Goal: Transaction & Acquisition: Purchase product/service

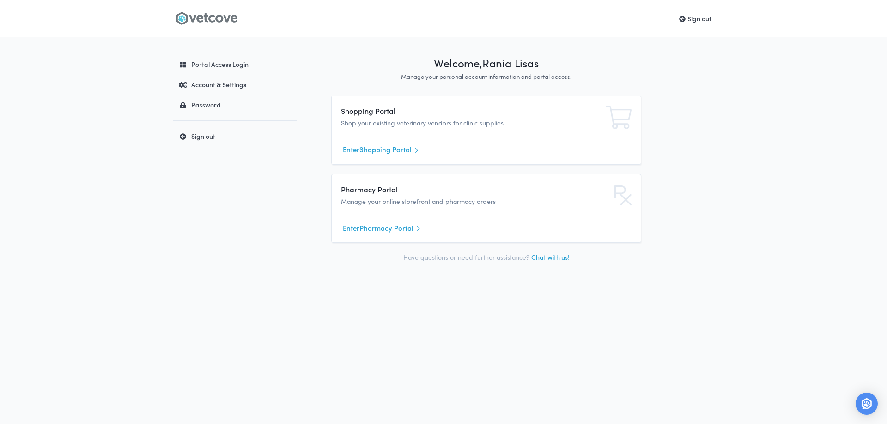
click at [385, 150] on link "Enter Shopping Portal" at bounding box center [486, 150] width 287 height 14
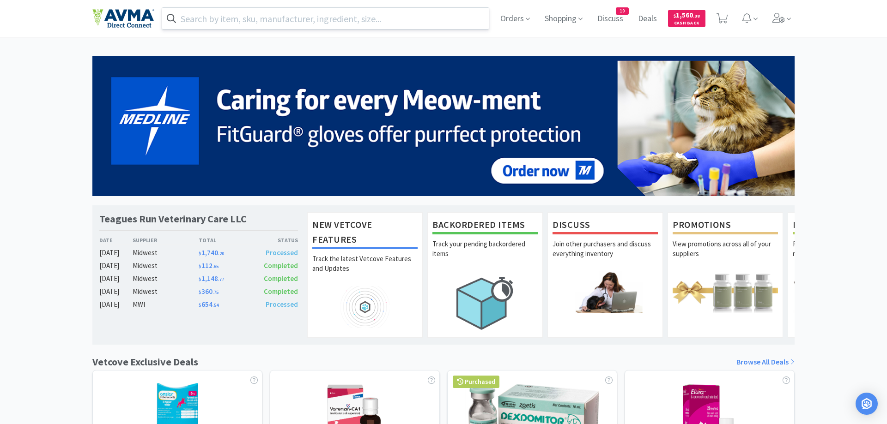
click at [203, 21] on input "text" at bounding box center [325, 18] width 326 height 21
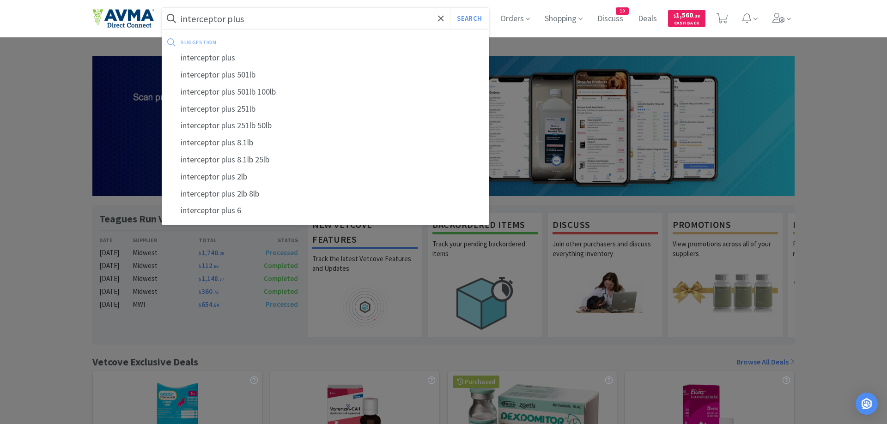
type input "interceptor plus"
click at [450, 8] on button "Search" at bounding box center [469, 18] width 38 height 21
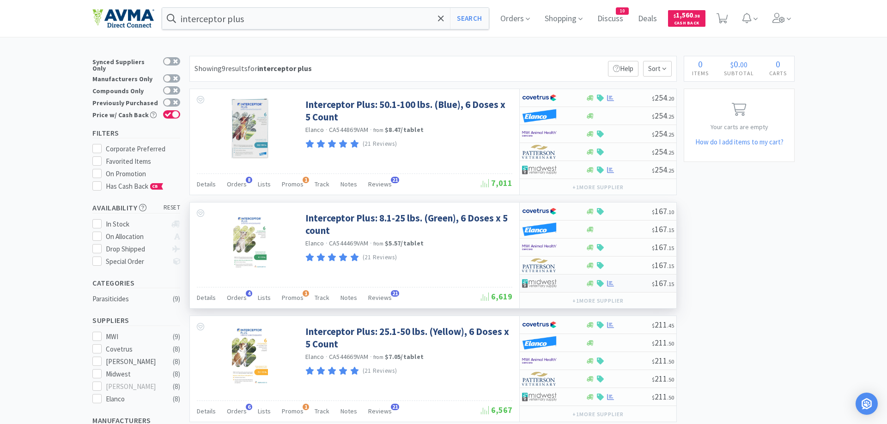
click at [595, 284] on div at bounding box center [618, 283] width 66 height 7
select select "1"
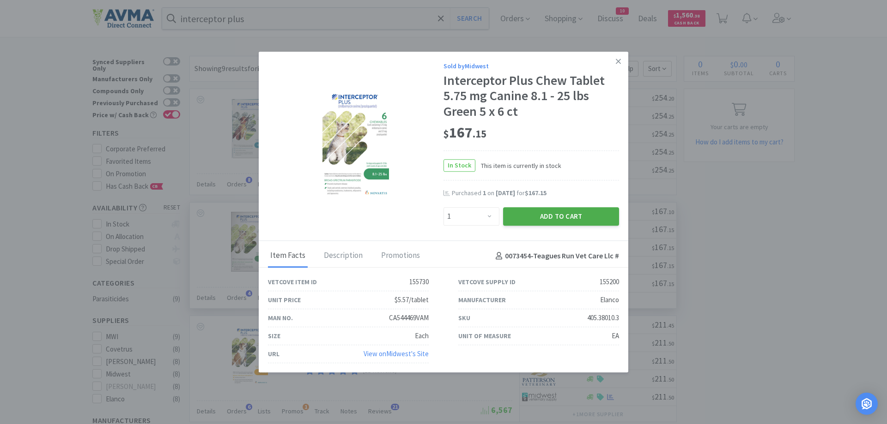
click at [531, 212] on button "Add to Cart" at bounding box center [561, 216] width 116 height 18
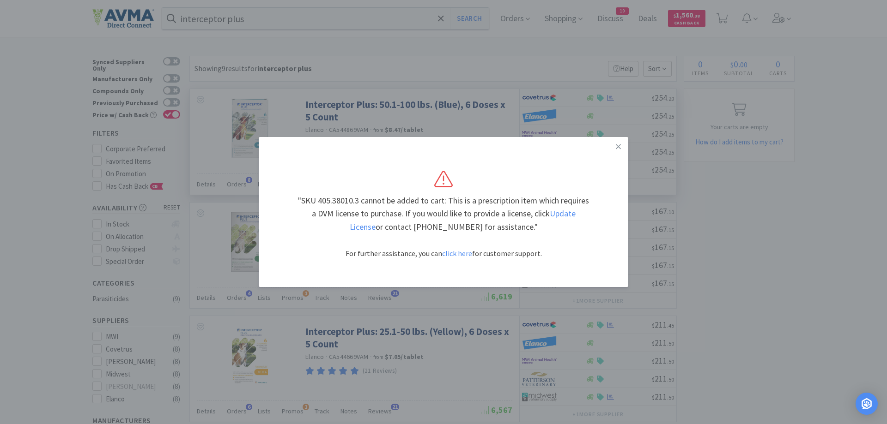
click at [614, 148] on link at bounding box center [618, 147] width 16 height 20
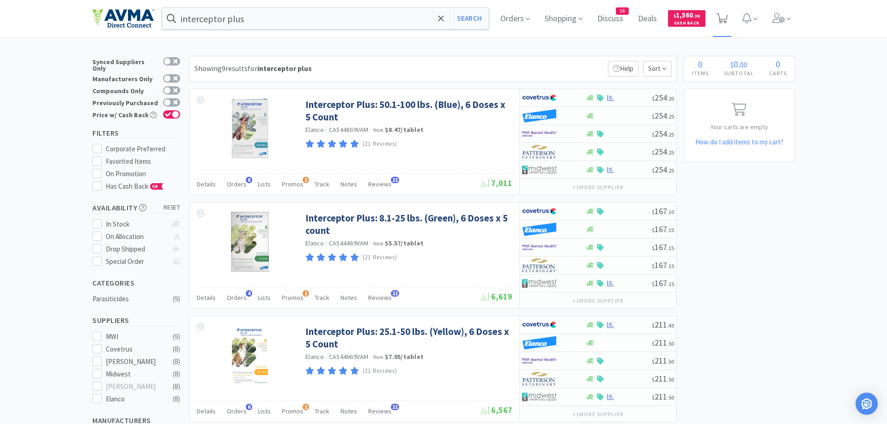
click at [727, 16] on icon at bounding box center [722, 18] width 12 height 10
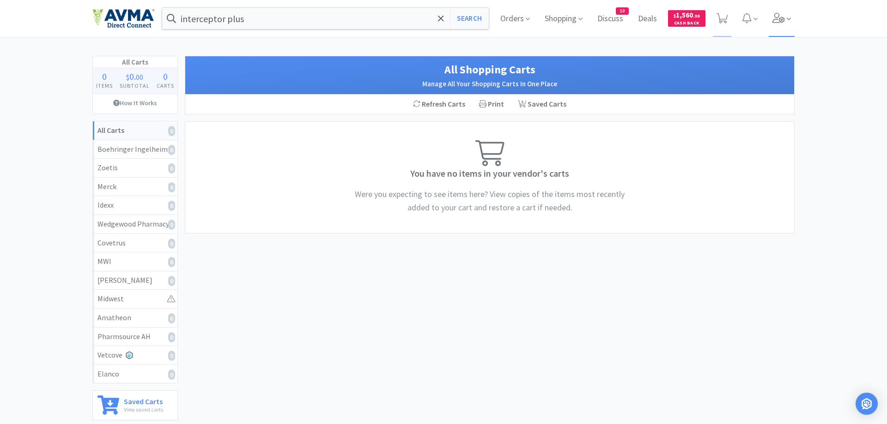
click at [778, 14] on icon at bounding box center [778, 18] width 13 height 10
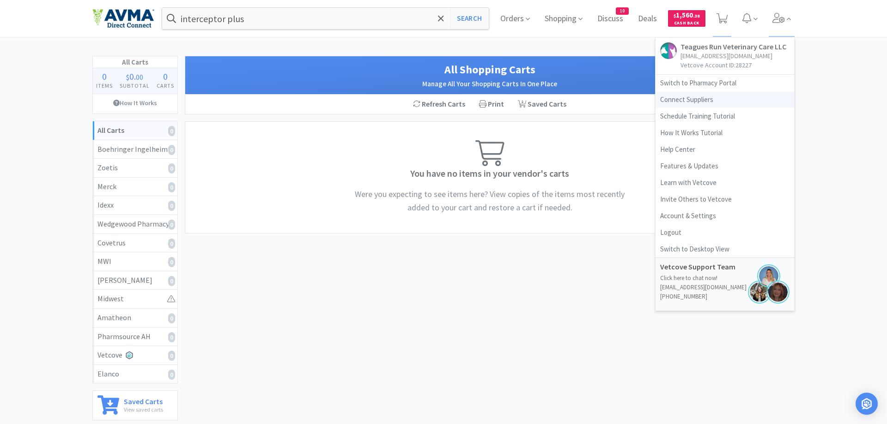
click at [697, 97] on link "Connect Suppliers" at bounding box center [724, 99] width 139 height 17
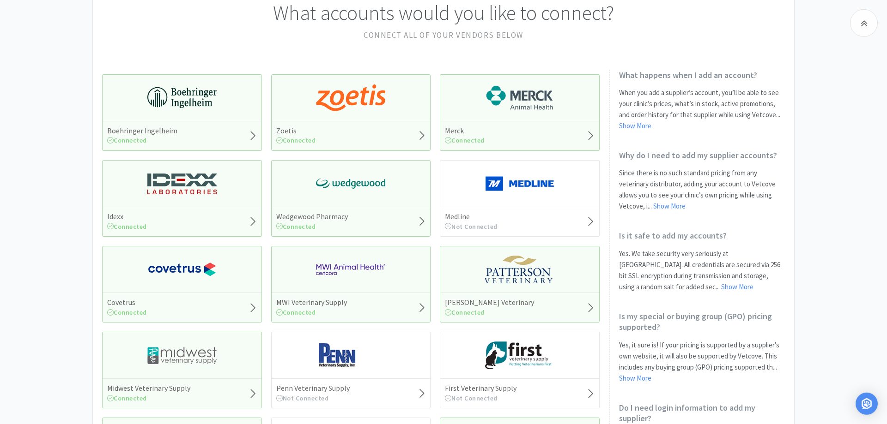
scroll to position [94, 0]
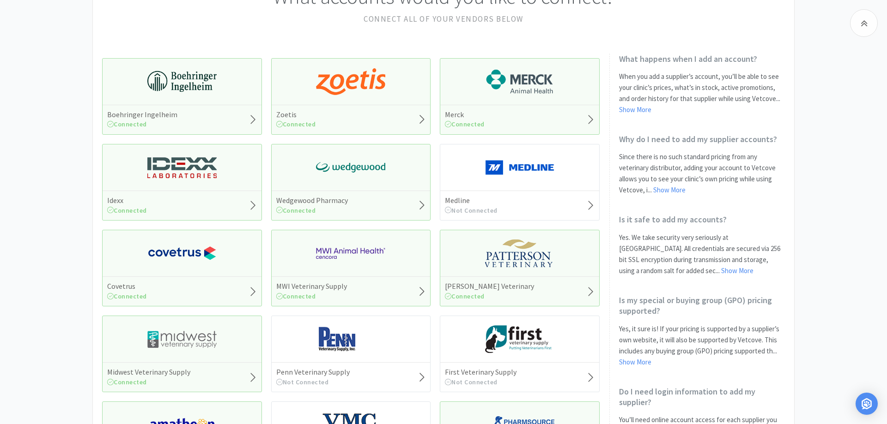
click at [199, 338] on img at bounding box center [181, 340] width 69 height 28
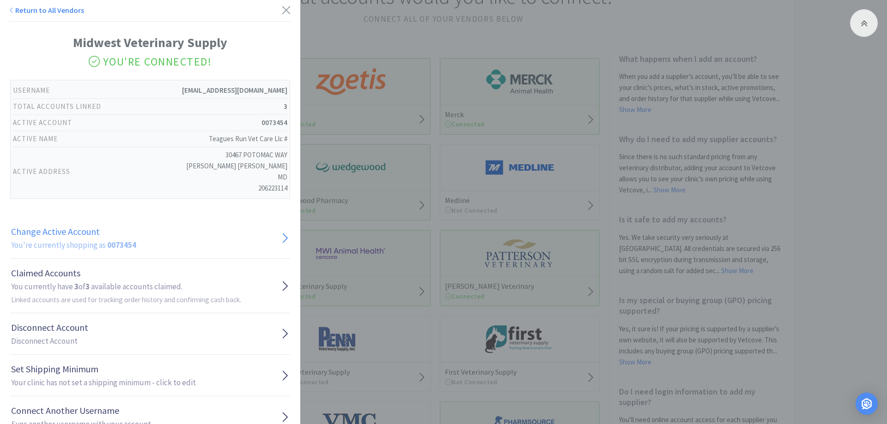
click at [136, 242] on link "Change Active Account You're currently shopping as 0073454" at bounding box center [150, 239] width 280 height 42
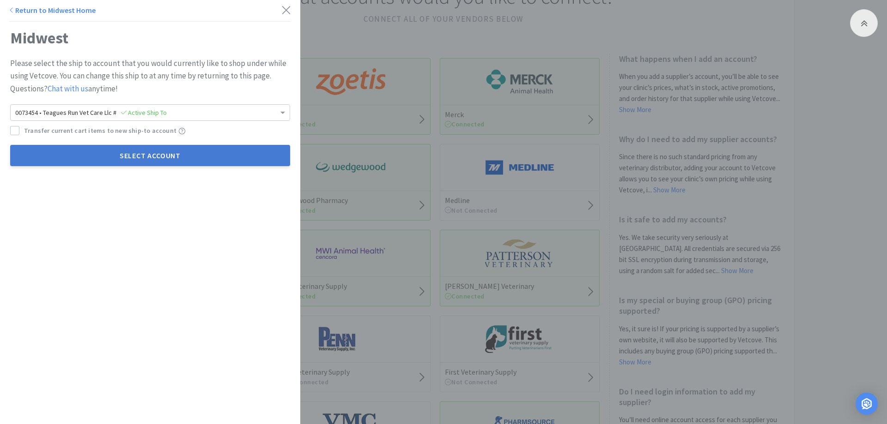
click at [173, 157] on button "Select Account" at bounding box center [150, 155] width 280 height 21
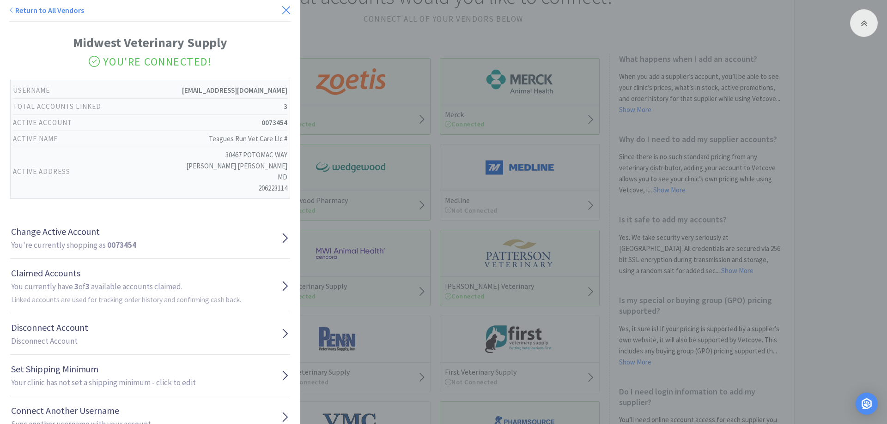
click at [288, 8] on icon at bounding box center [286, 10] width 10 height 13
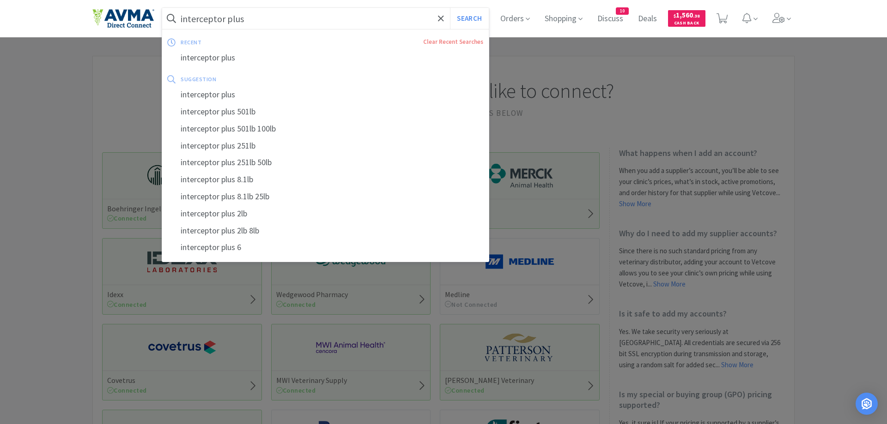
click at [256, 18] on input "interceptor plus" at bounding box center [325, 18] width 326 height 21
click at [450, 8] on button "Search" at bounding box center [469, 18] width 38 height 21
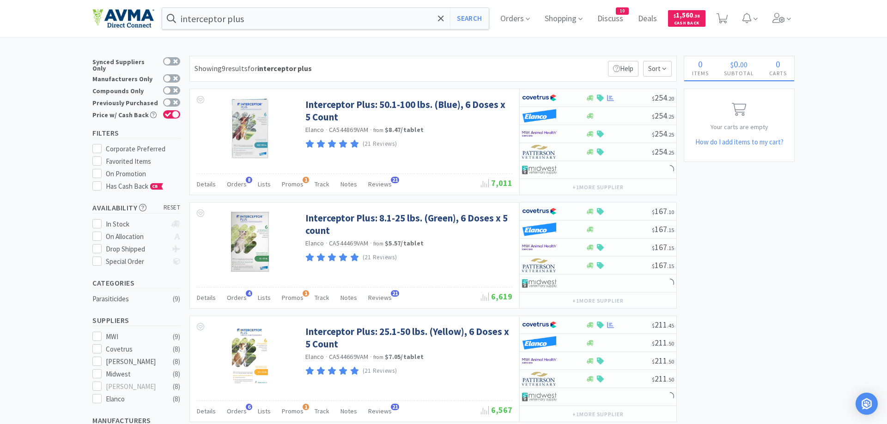
scroll to position [47, 0]
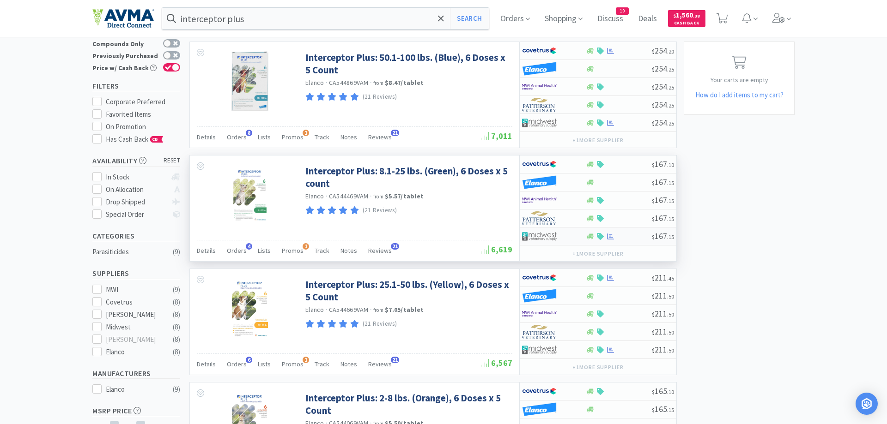
click at [594, 235] on div at bounding box center [589, 236] width 9 height 7
select select "1"
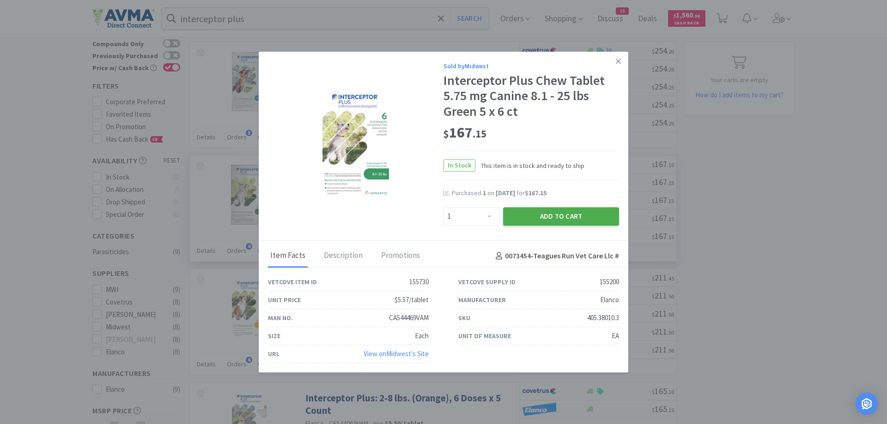
click at [586, 218] on button "Add to Cart" at bounding box center [561, 216] width 116 height 18
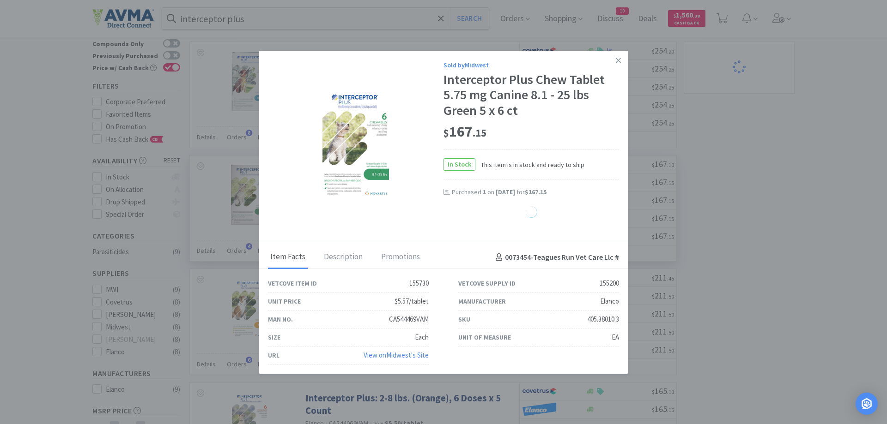
select select "1"
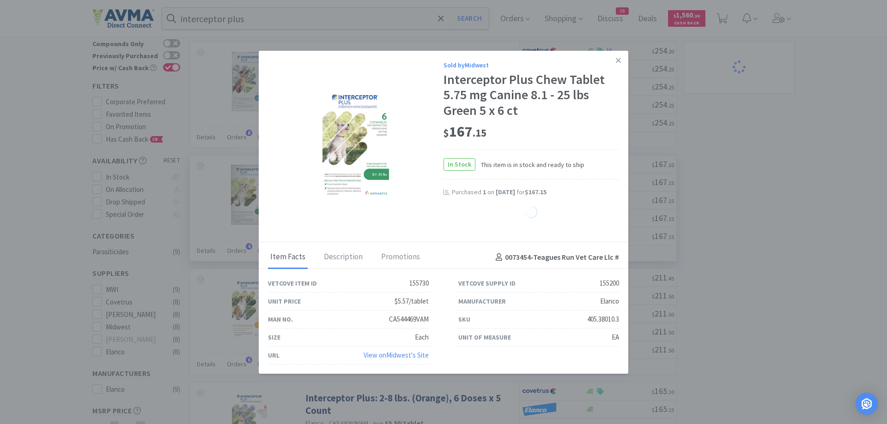
select select "1"
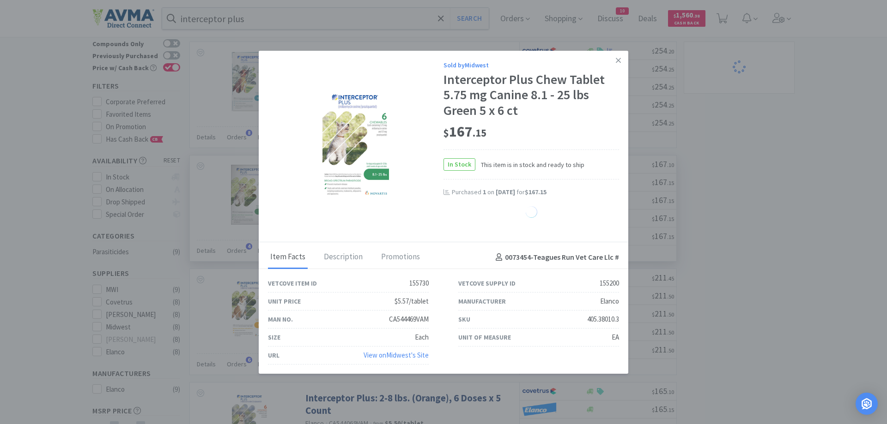
select select "1"
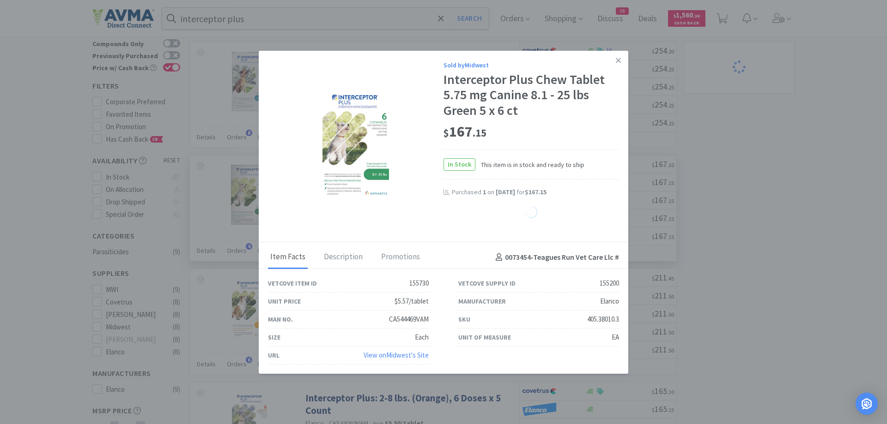
select select "1"
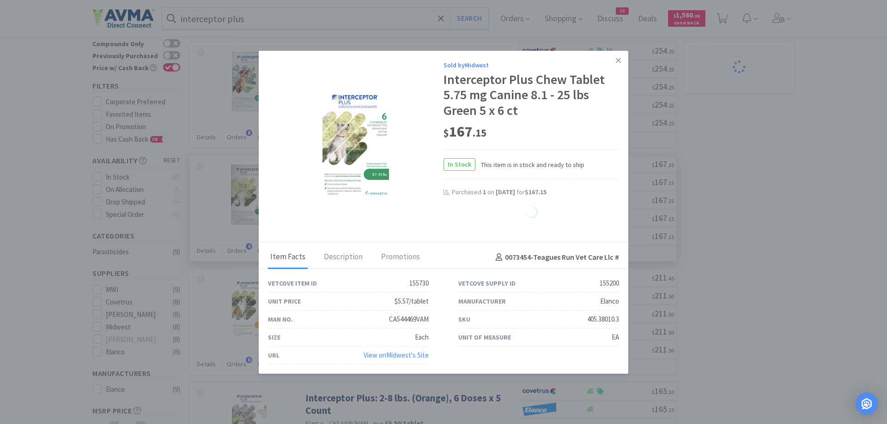
select select "1"
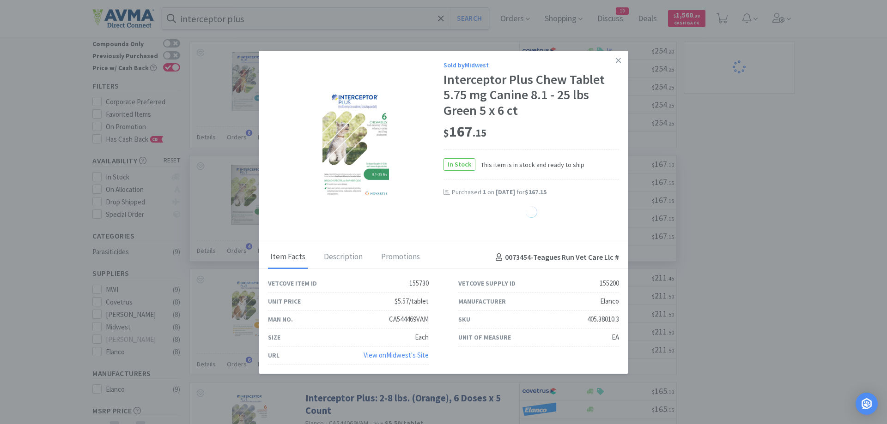
select select "1"
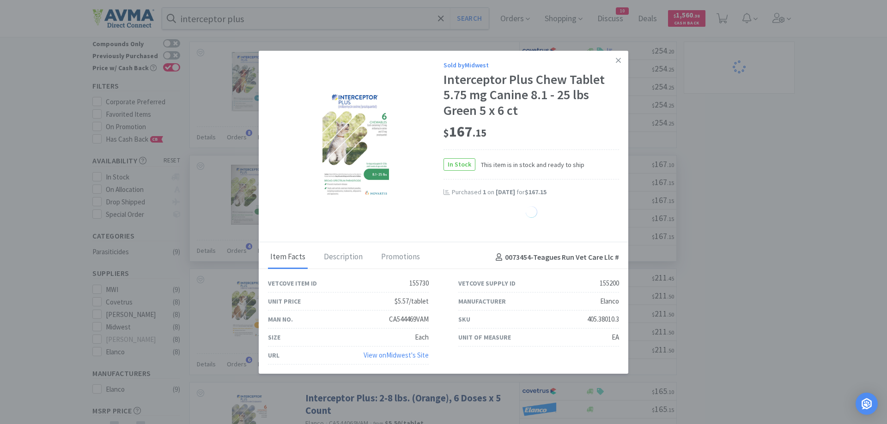
select select "1"
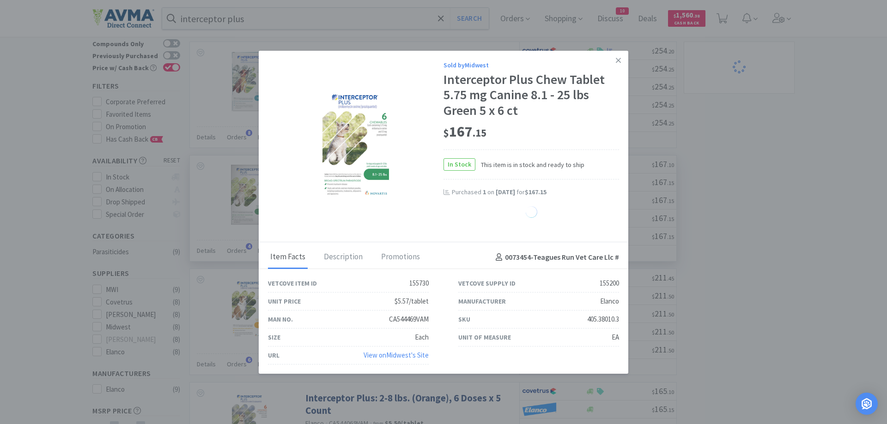
select select "1"
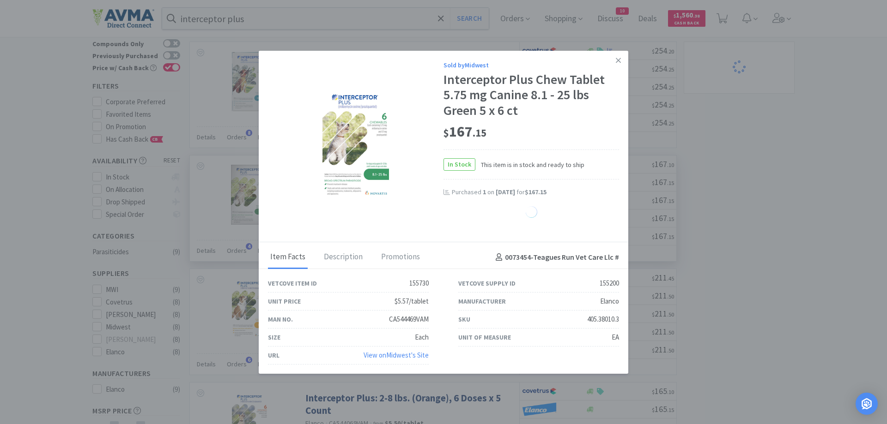
select select "1"
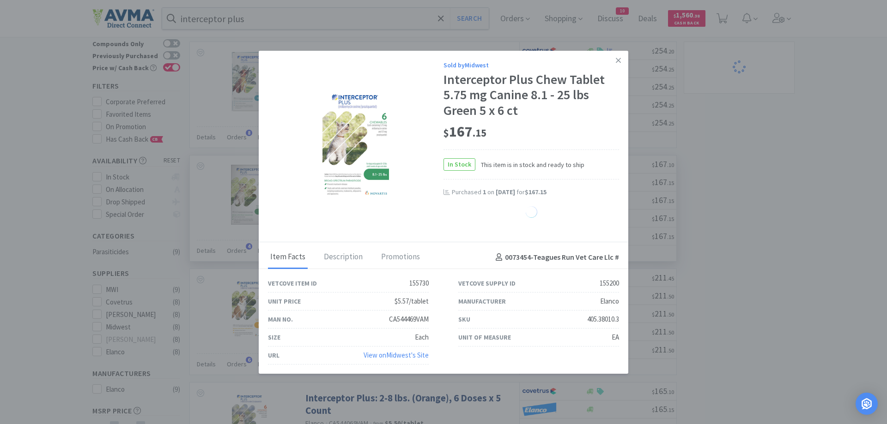
select select "1"
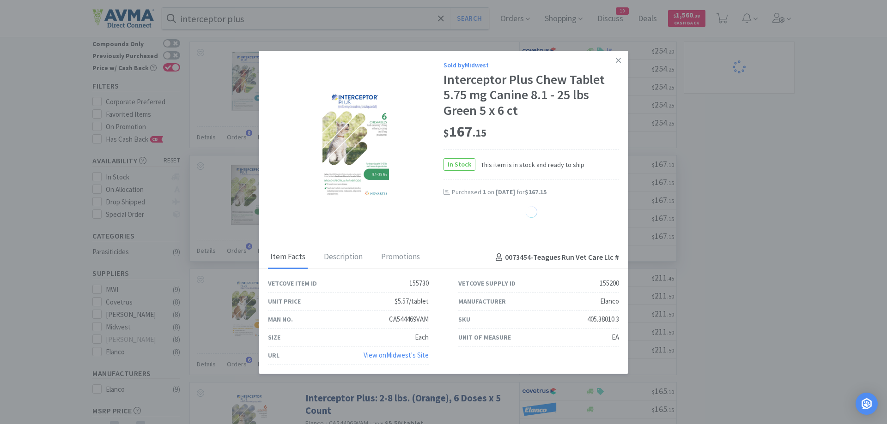
select select "1"
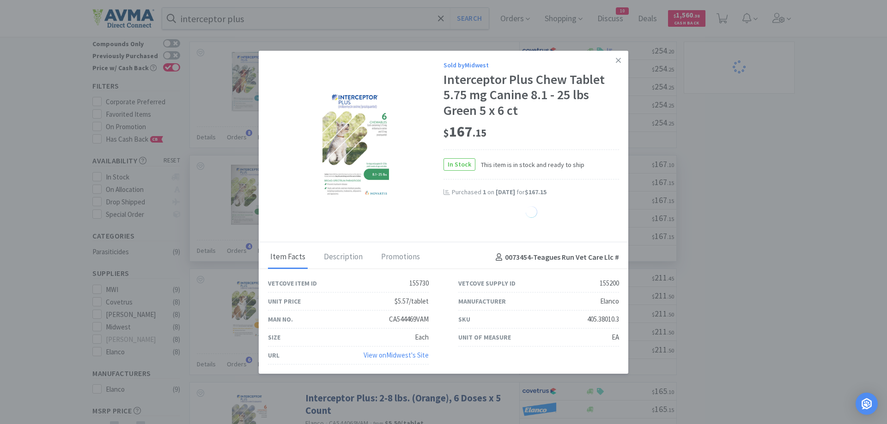
select select "1"
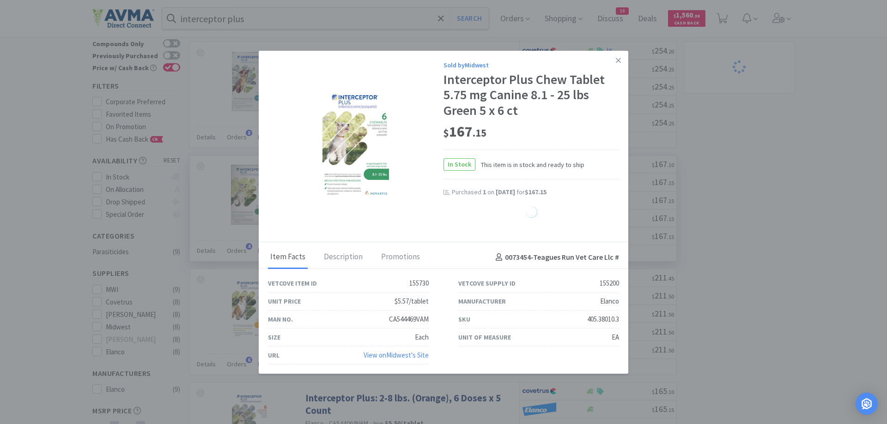
select select "1"
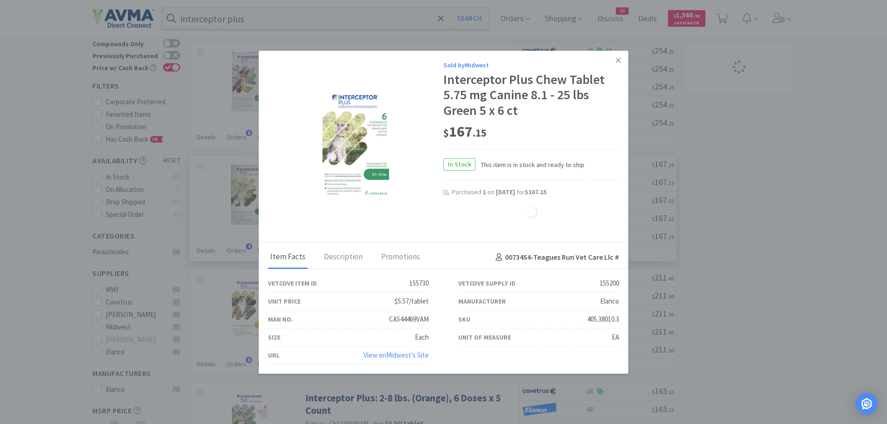
select select "1"
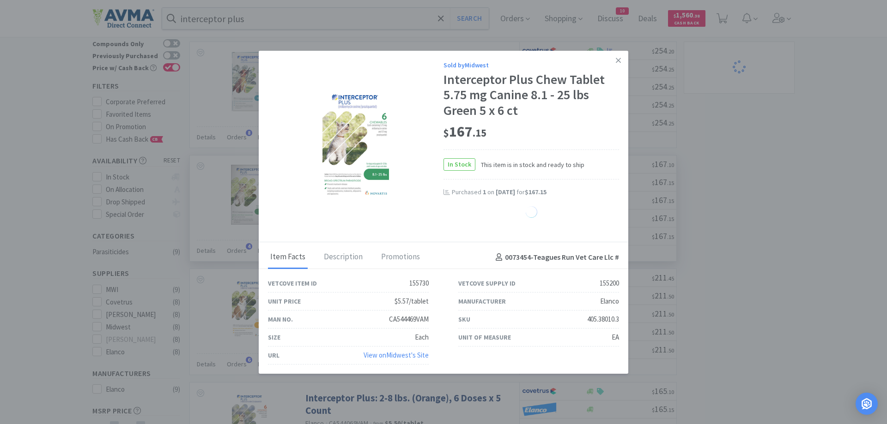
select select "1"
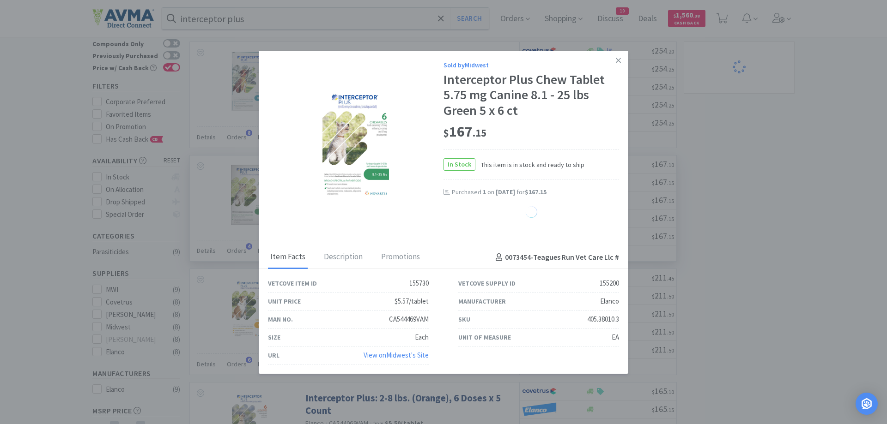
select select "1"
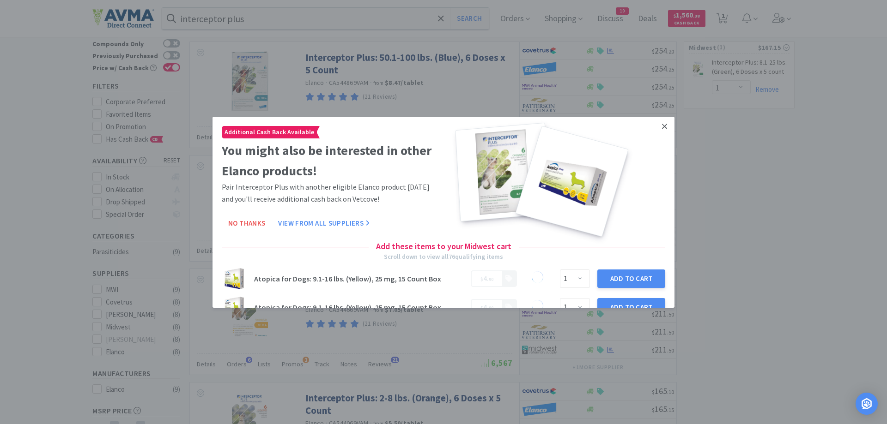
click at [665, 126] on icon at bounding box center [664, 126] width 5 height 5
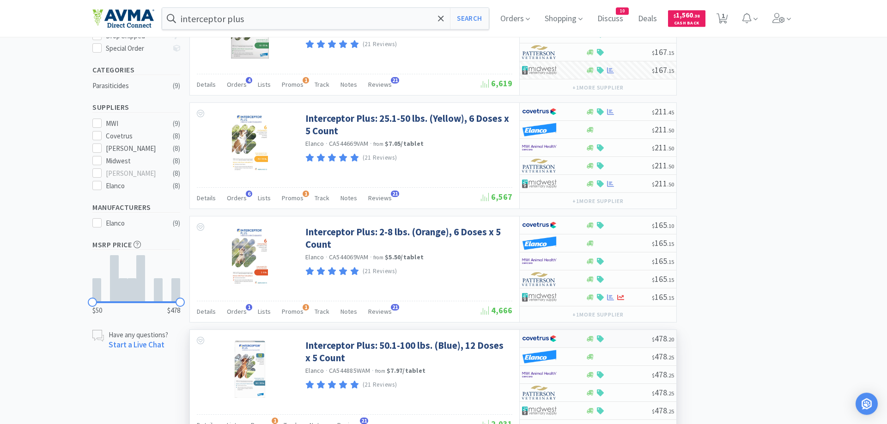
scroll to position [236, 0]
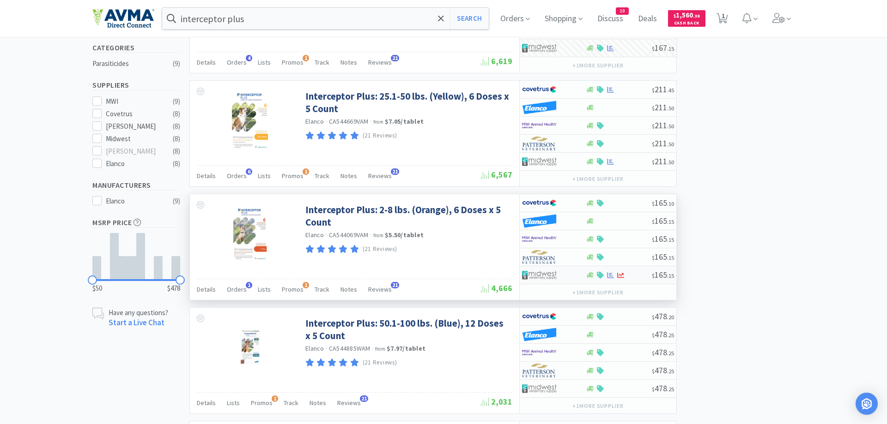
click at [595, 275] on div at bounding box center [618, 275] width 66 height 7
select select "1"
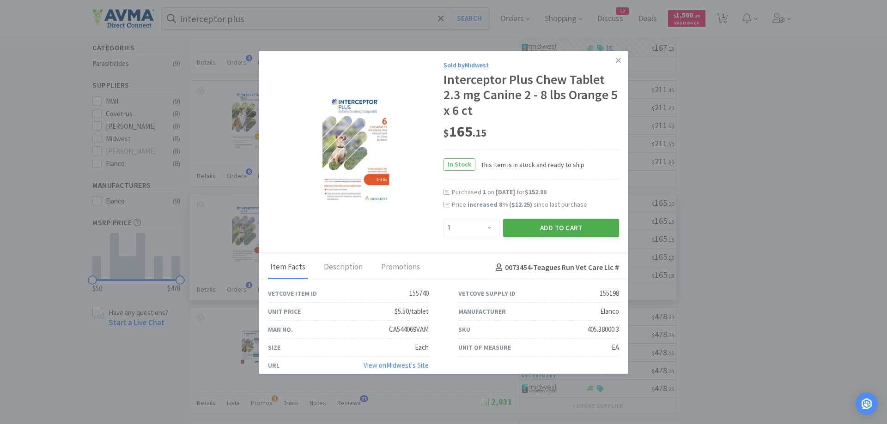
click at [581, 228] on button "Add to Cart" at bounding box center [561, 228] width 116 height 18
select select "1"
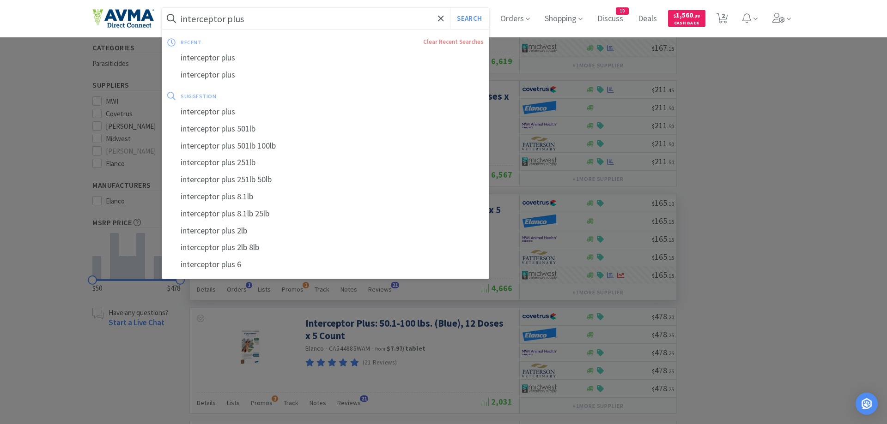
drag, startPoint x: 265, startPoint y: 20, endPoint x: 258, endPoint y: 21, distance: 6.9
click at [260, 21] on input "interceptor plus" at bounding box center [325, 18] width 326 height 21
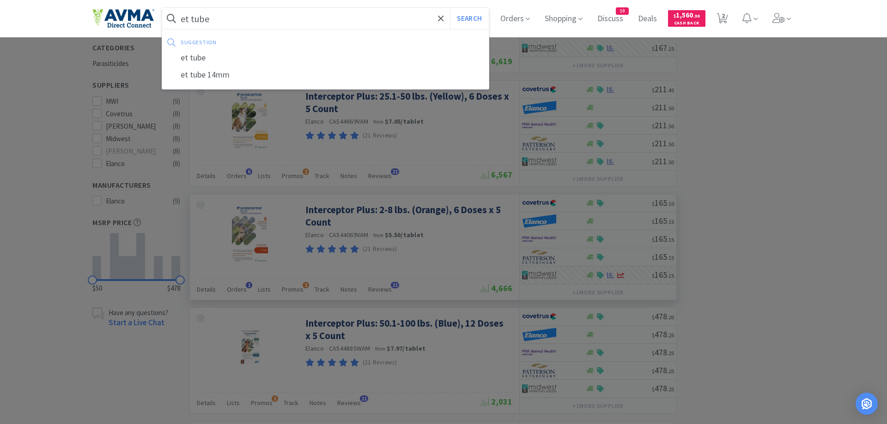
click at [450, 8] on button "Search" at bounding box center [469, 18] width 38 height 21
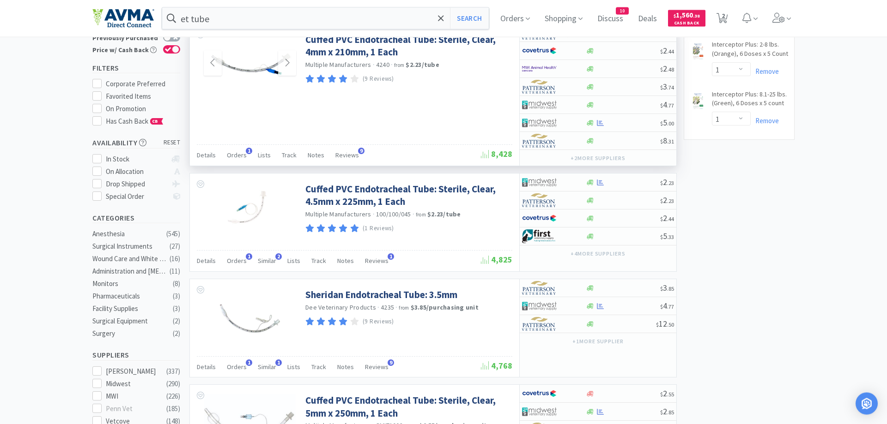
scroll to position [47, 0]
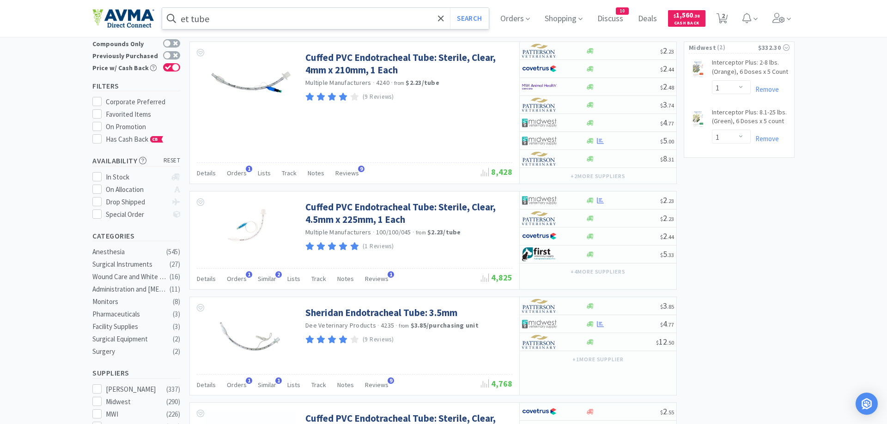
click at [218, 17] on input "et tube" at bounding box center [325, 18] width 326 height 21
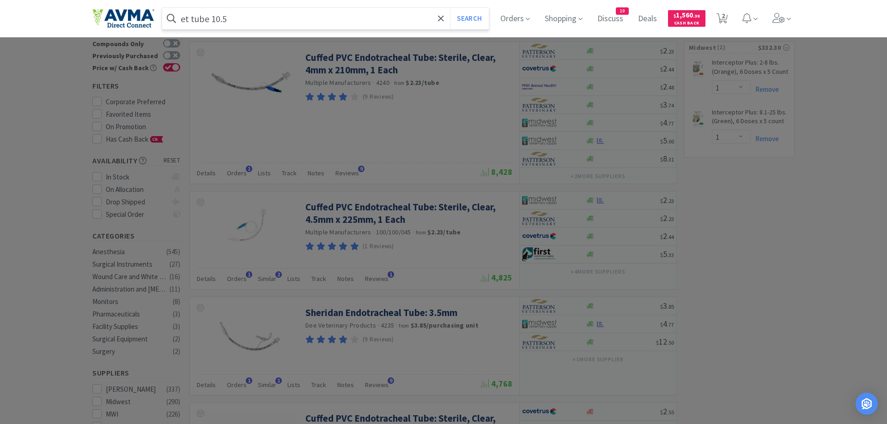
type input "et tube 10.5"
click at [450, 8] on button "Search" at bounding box center [469, 18] width 38 height 21
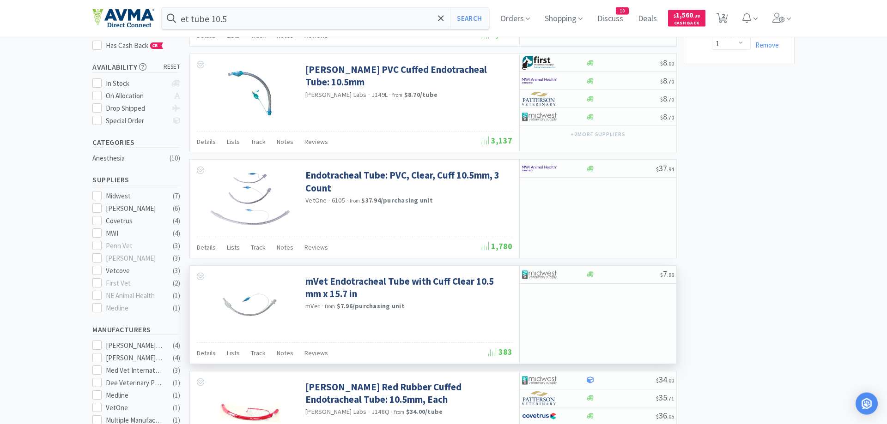
scroll to position [141, 0]
click at [551, 272] on img at bounding box center [539, 274] width 35 height 14
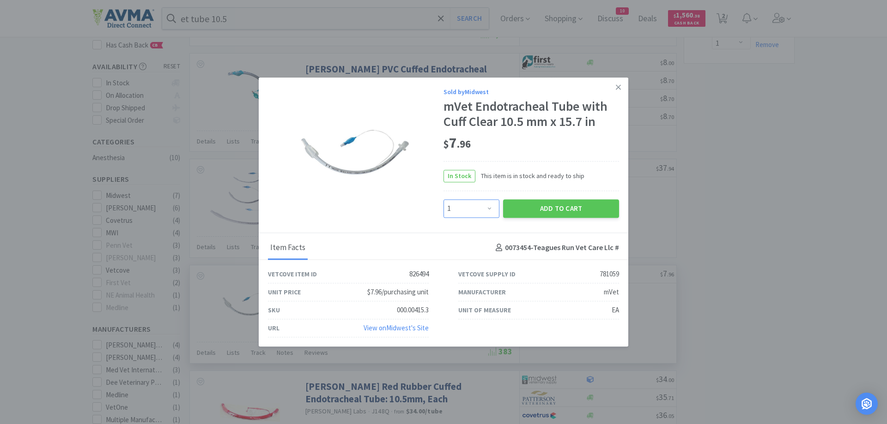
click at [443, 199] on select "Enter Quantity 1 2 3 4 5 6 7 8 9 10 11 12 13 14 15 16 17 18 19 20 Enter Quantity" at bounding box center [471, 208] width 56 height 18
select select "2"
click option "2" at bounding box center [0, 0] width 0 height 0
click at [550, 209] on button "Add to Cart" at bounding box center [561, 208] width 116 height 18
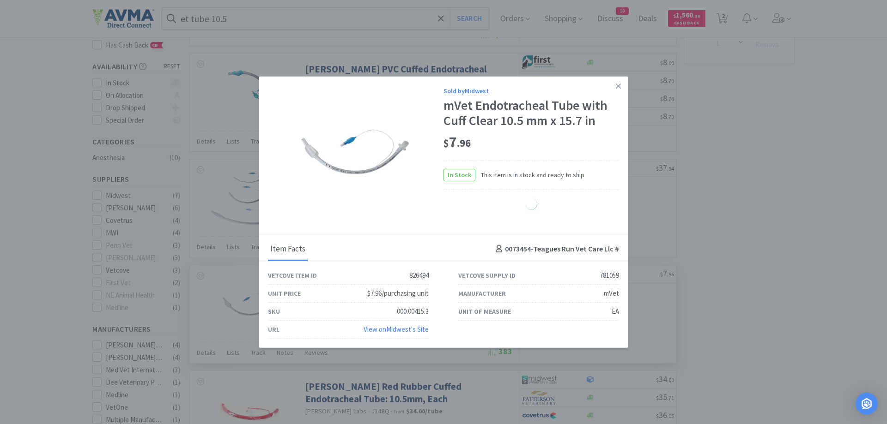
select select "2"
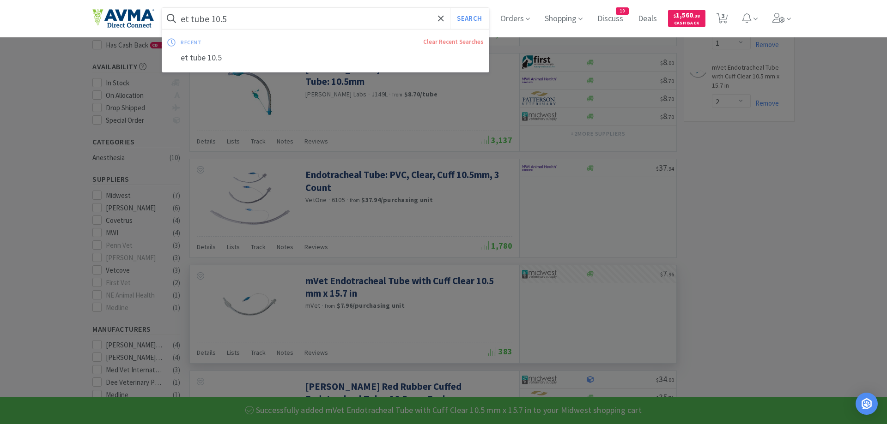
click at [241, 12] on input "et tube 10.5" at bounding box center [325, 18] width 326 height 21
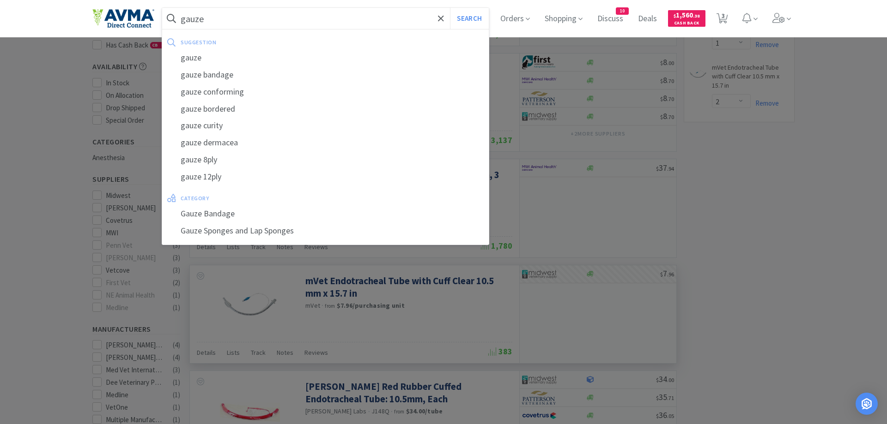
type input "gauze"
click at [450, 8] on button "Search" at bounding box center [469, 18] width 38 height 21
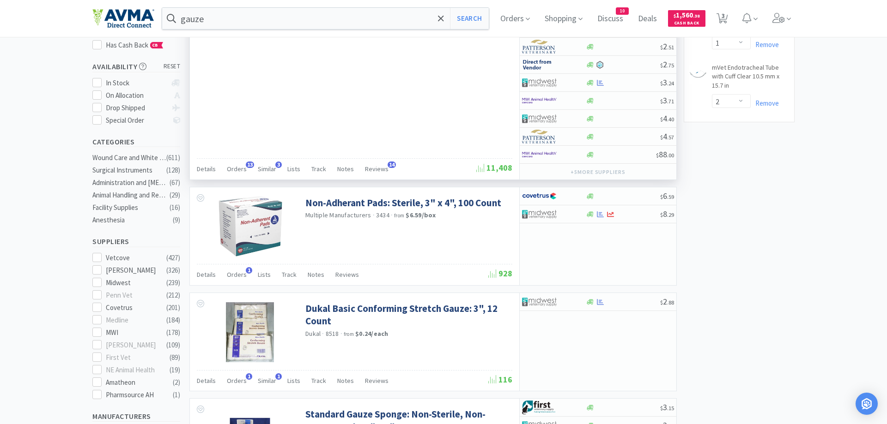
scroll to position [94, 0]
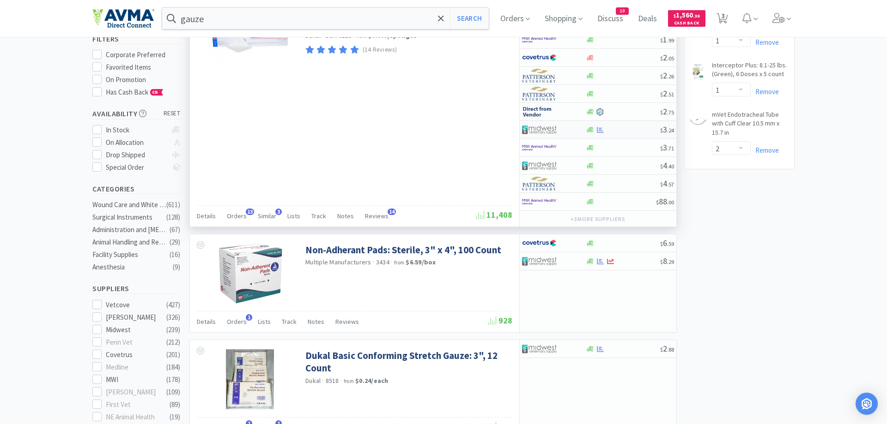
click at [594, 131] on div at bounding box center [589, 130] width 9 height 7
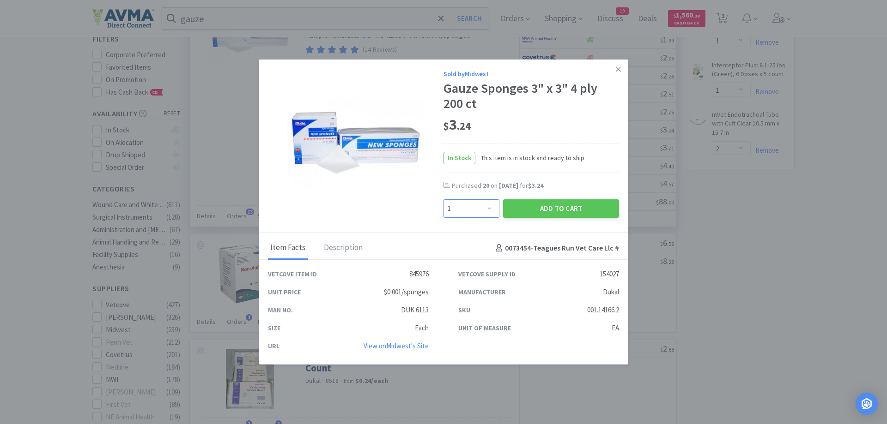
click at [443, 199] on select "Enter Quantity 1 2 3 4 5 6 7 8 9 10 11 12 13 14 15 16 17 18 19 20 Enter Quantity" at bounding box center [471, 208] width 56 height 18
select select "10"
click option "10" at bounding box center [0, 0] width 0 height 0
click at [536, 208] on button "Add to Cart" at bounding box center [561, 208] width 116 height 18
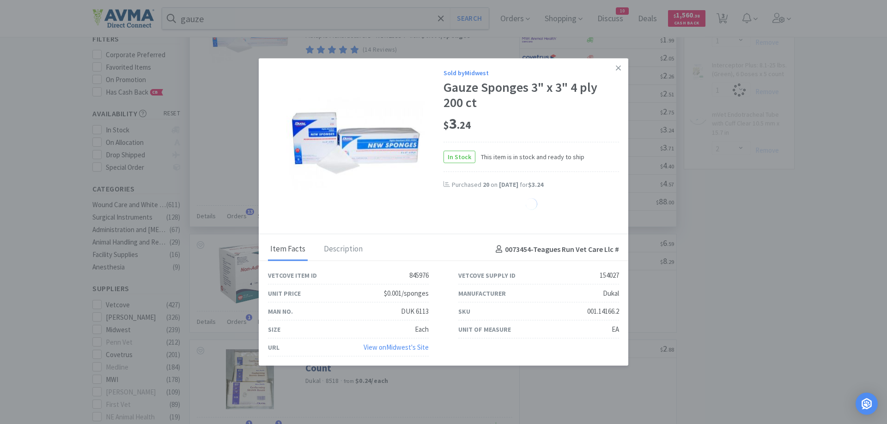
select select "10"
select select "2"
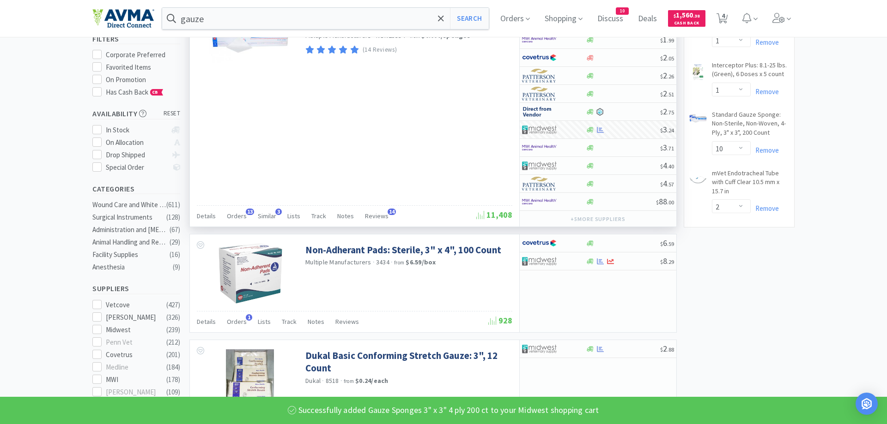
click at [207, 18] on input "gauze" at bounding box center [325, 18] width 326 height 21
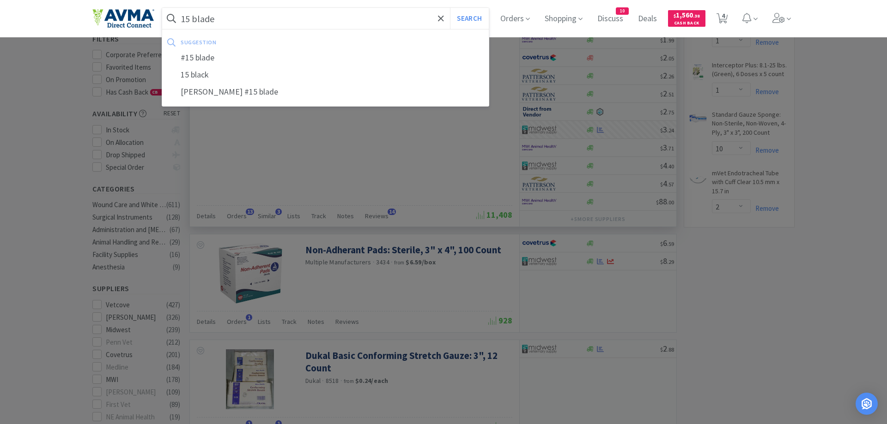
type input "15 blade"
click at [450, 8] on button "Search" at bounding box center [469, 18] width 38 height 21
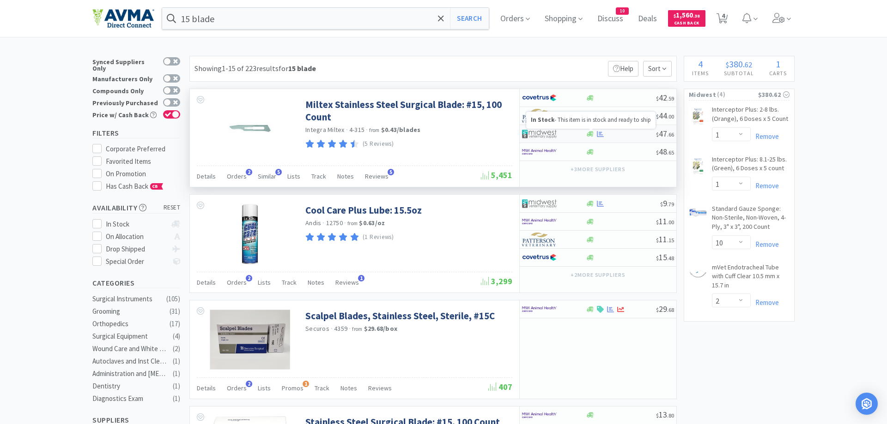
click at [589, 137] on icon at bounding box center [589, 134] width 7 height 7
select select "1"
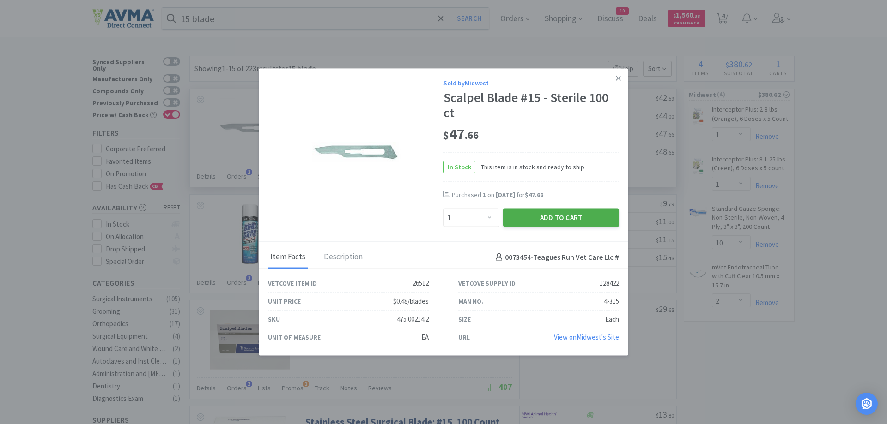
click at [562, 218] on button "Add to Cart" at bounding box center [561, 218] width 116 height 18
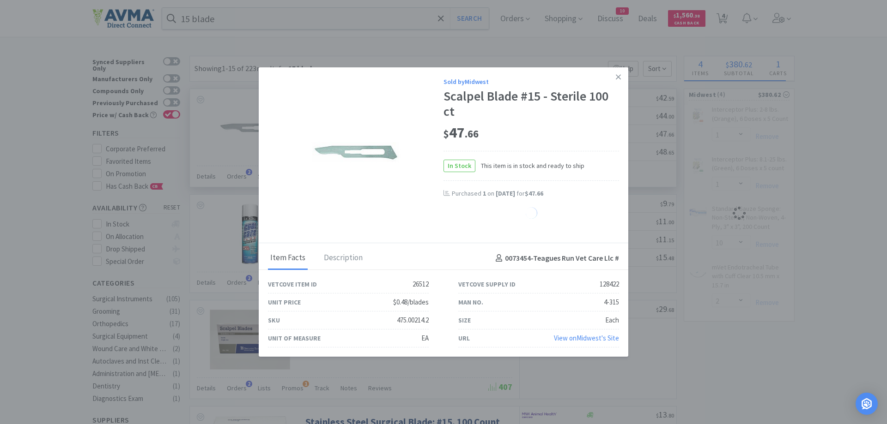
select select "1"
select select "10"
select select "2"
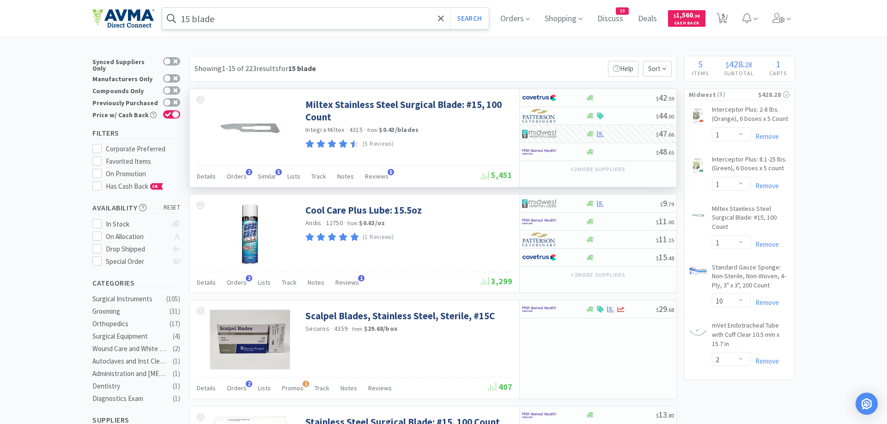
click at [236, 16] on input "15 blade" at bounding box center [325, 18] width 326 height 21
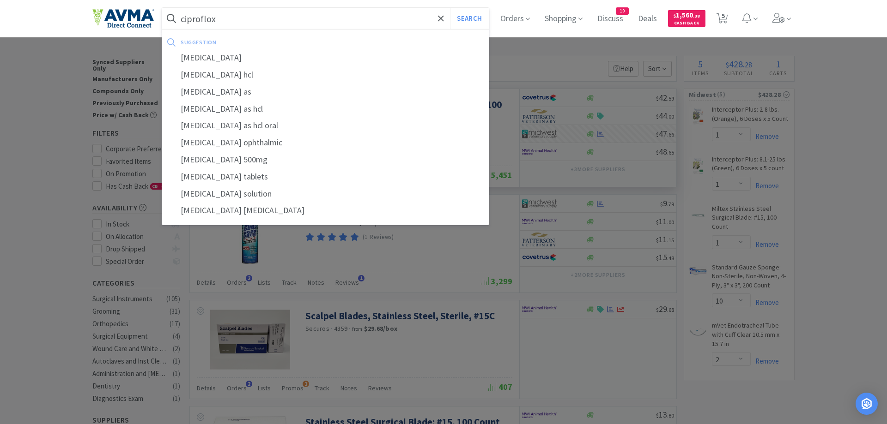
type input "ciproflox"
click at [450, 8] on button "Search" at bounding box center [469, 18] width 38 height 21
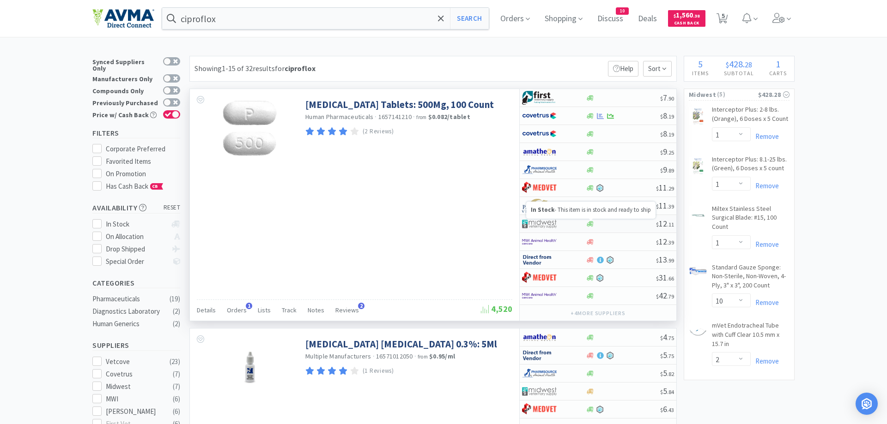
click at [589, 224] on icon at bounding box center [589, 224] width 7 height 7
select select "1"
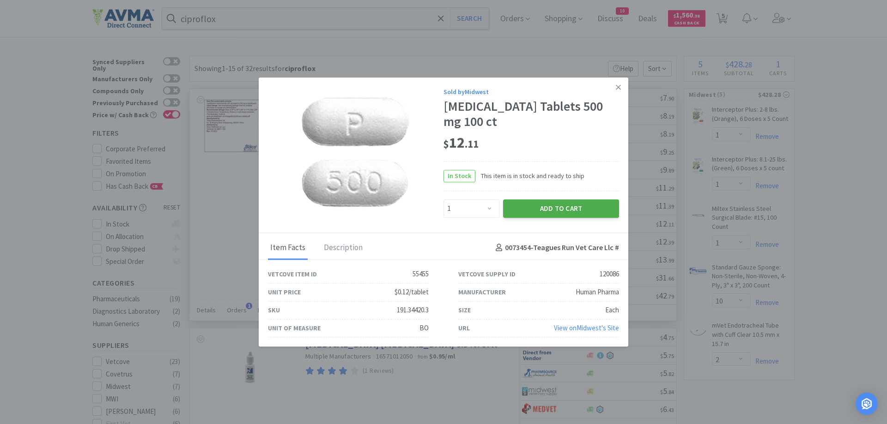
click at [538, 207] on button "Add to Cart" at bounding box center [561, 208] width 116 height 18
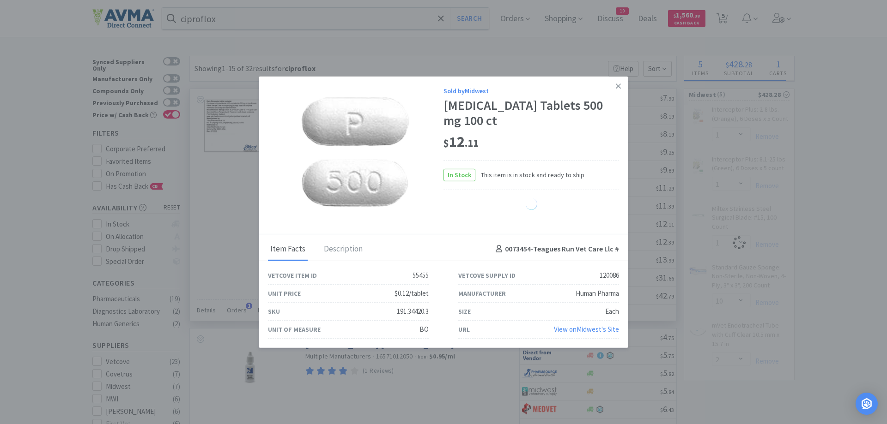
select select "2"
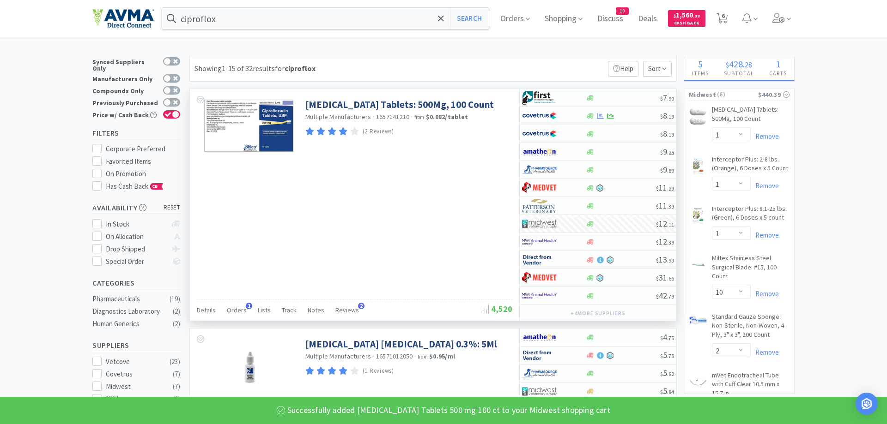
select select "1"
select select "10"
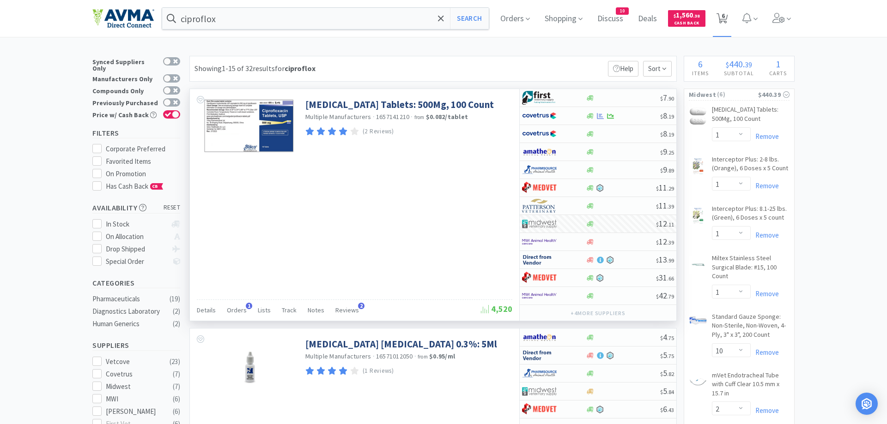
click at [725, 20] on icon at bounding box center [722, 18] width 12 height 10
select select "1"
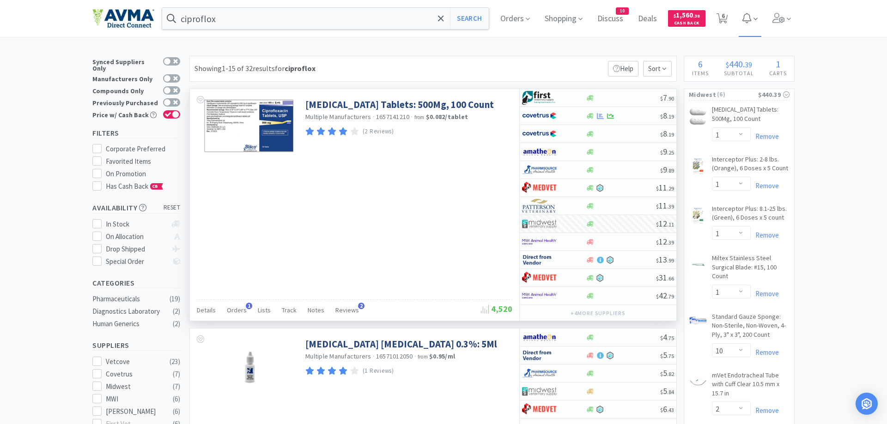
select select "10"
select select "2"
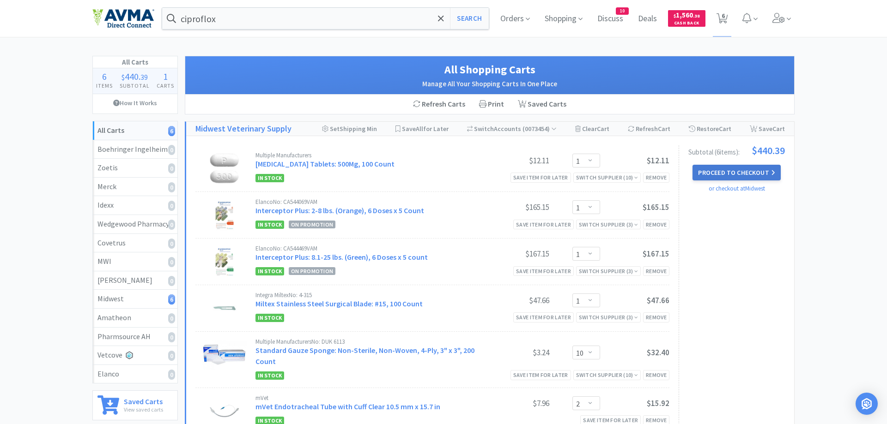
click at [745, 174] on button "Proceed to Checkout" at bounding box center [736, 173] width 88 height 16
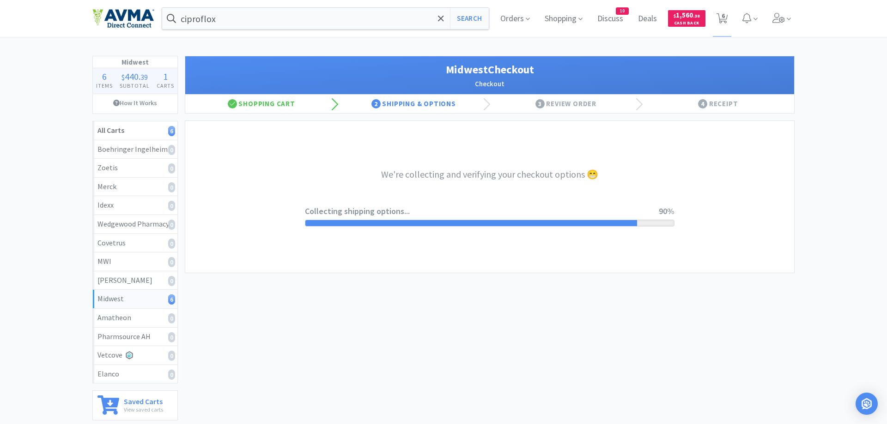
select select "0"
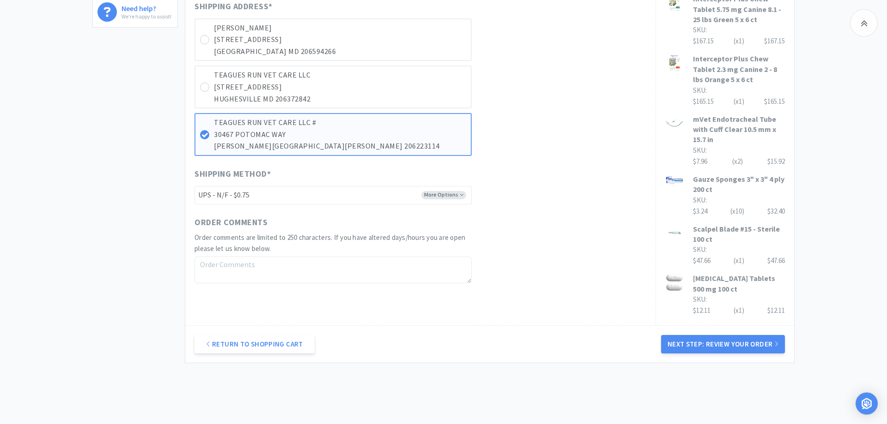
scroll to position [443, 0]
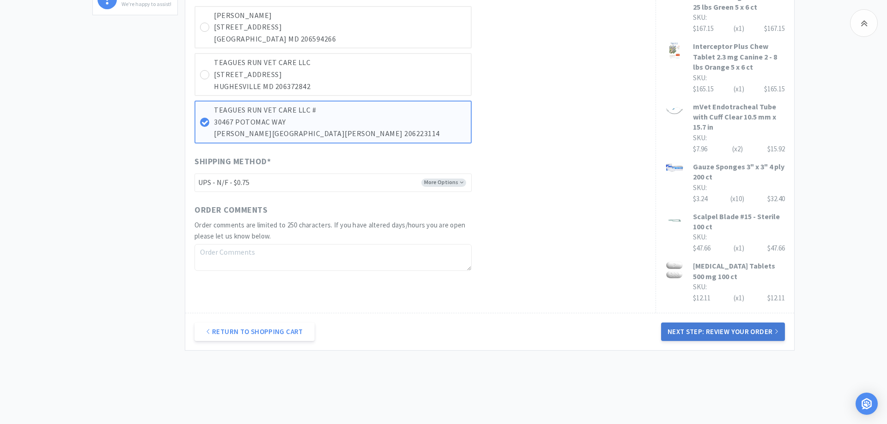
click at [741, 323] on button "Next Step: Review Your Order" at bounding box center [723, 332] width 124 height 18
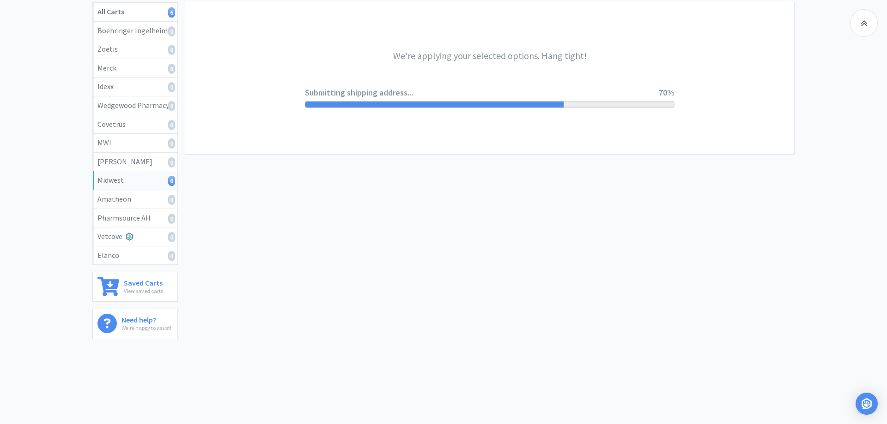
scroll to position [0, 0]
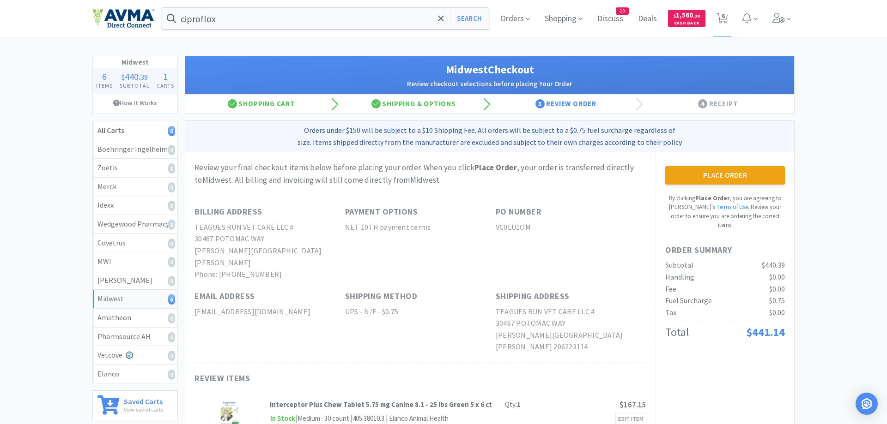
drag, startPoint x: 675, startPoint y: 176, endPoint x: 686, endPoint y: 181, distance: 11.6
click at [677, 178] on button "Place Order" at bounding box center [725, 175] width 120 height 18
